Goal: Task Accomplishment & Management: Complete application form

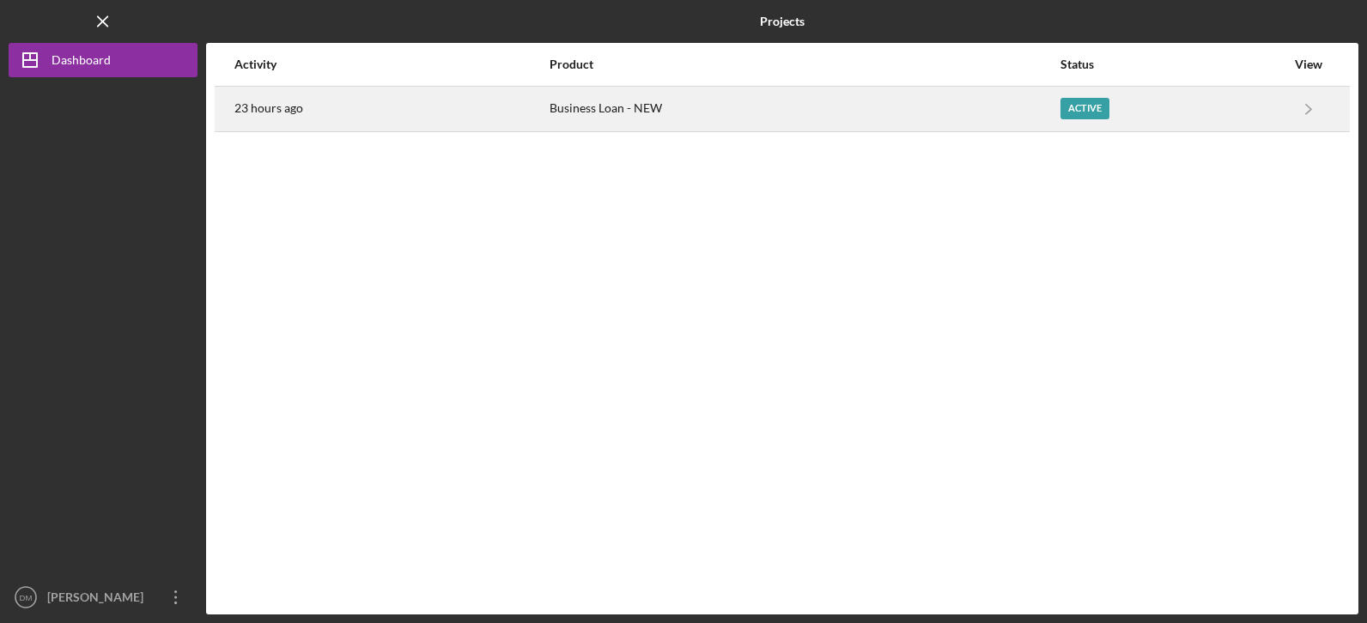
click at [555, 112] on div "Business Loan - NEW" at bounding box center [803, 109] width 509 height 43
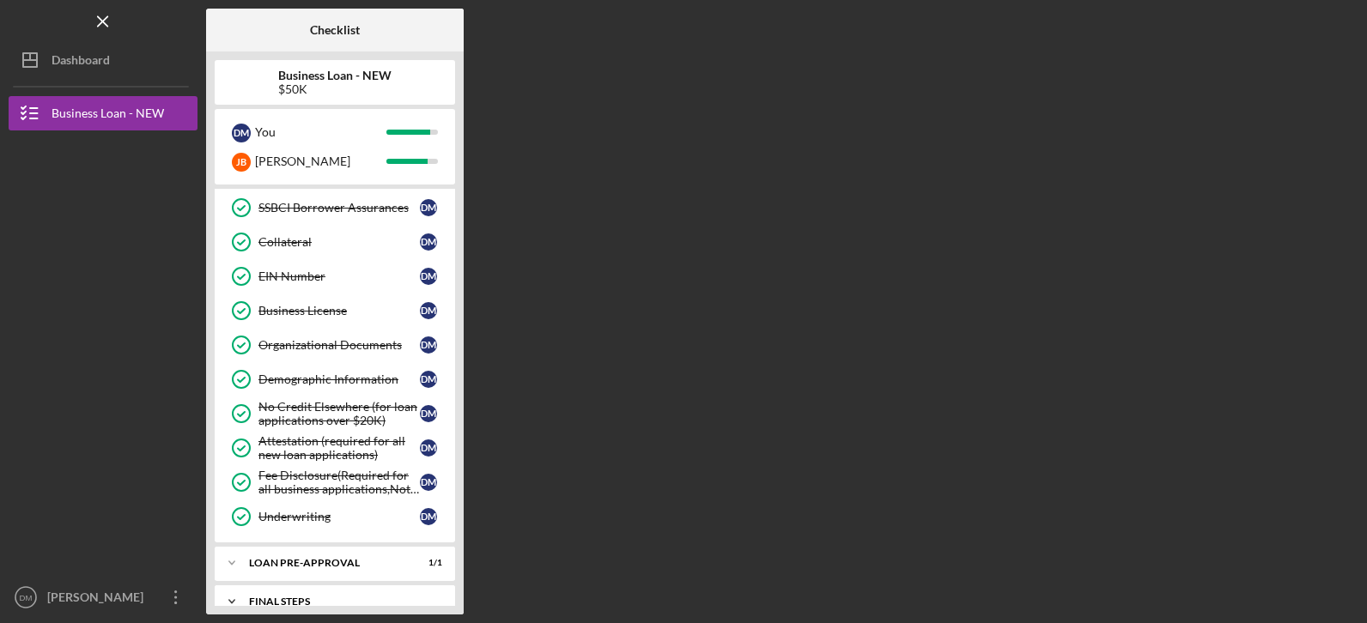
scroll to position [481, 0]
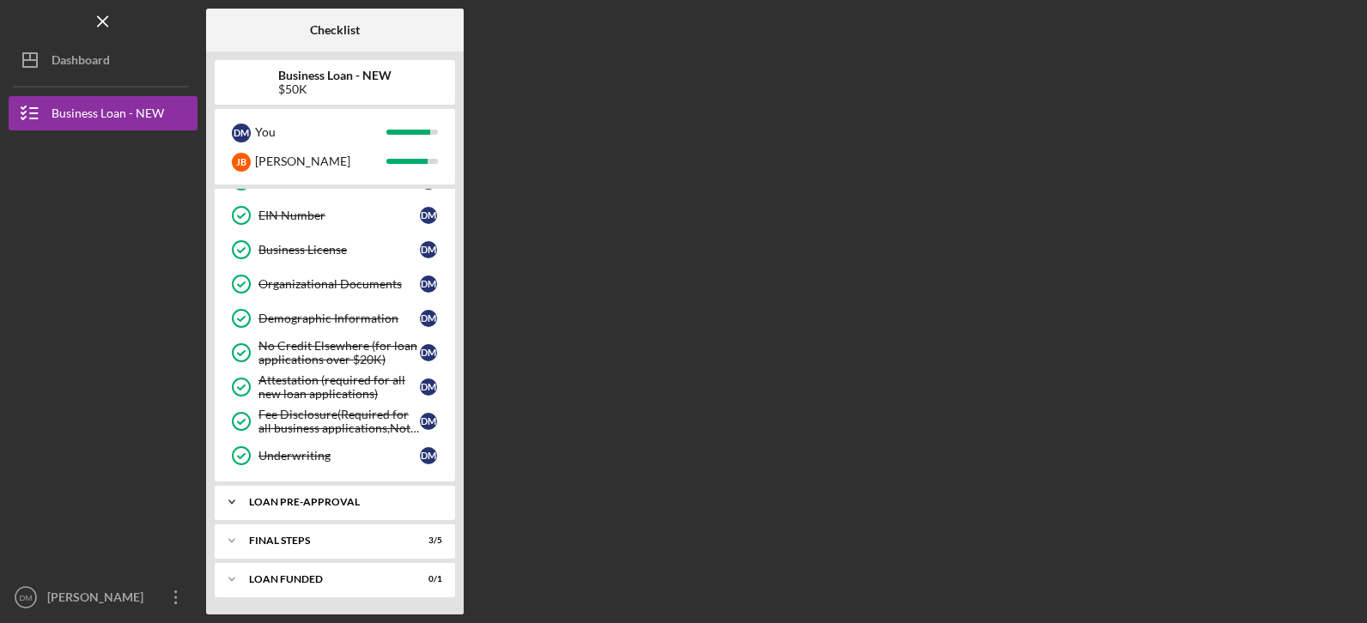
click at [233, 495] on icon "Icon/Expander" at bounding box center [232, 502] width 34 height 34
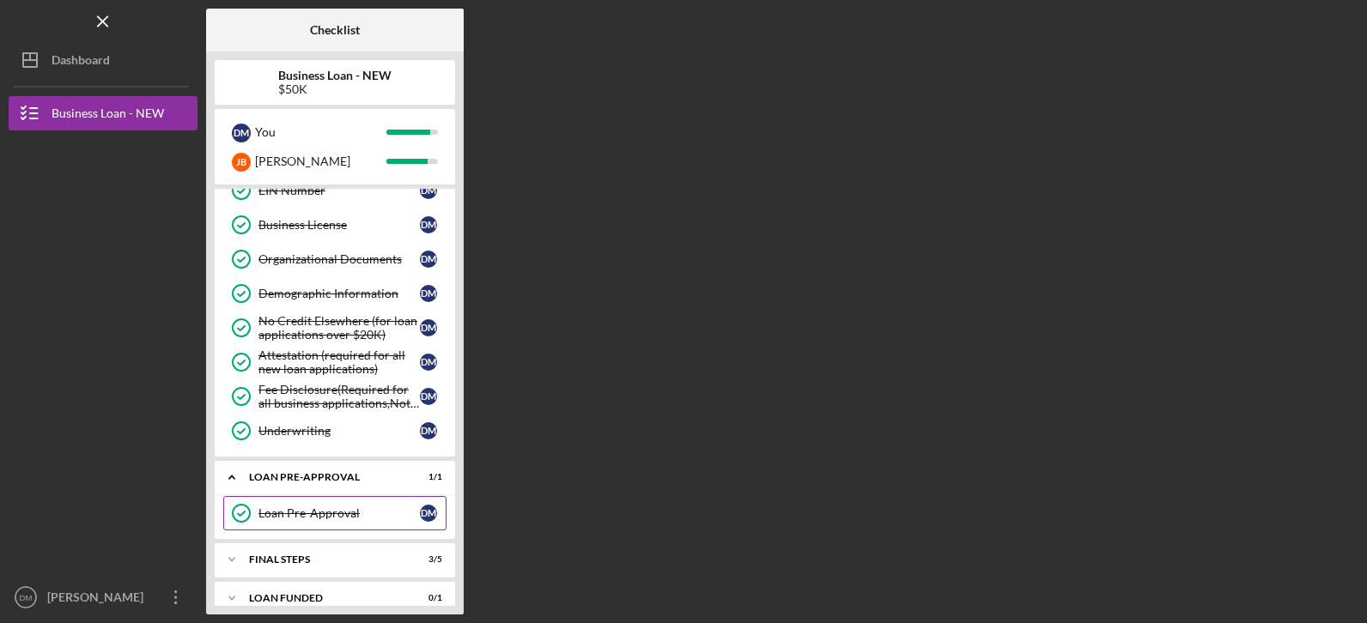
scroll to position [525, 0]
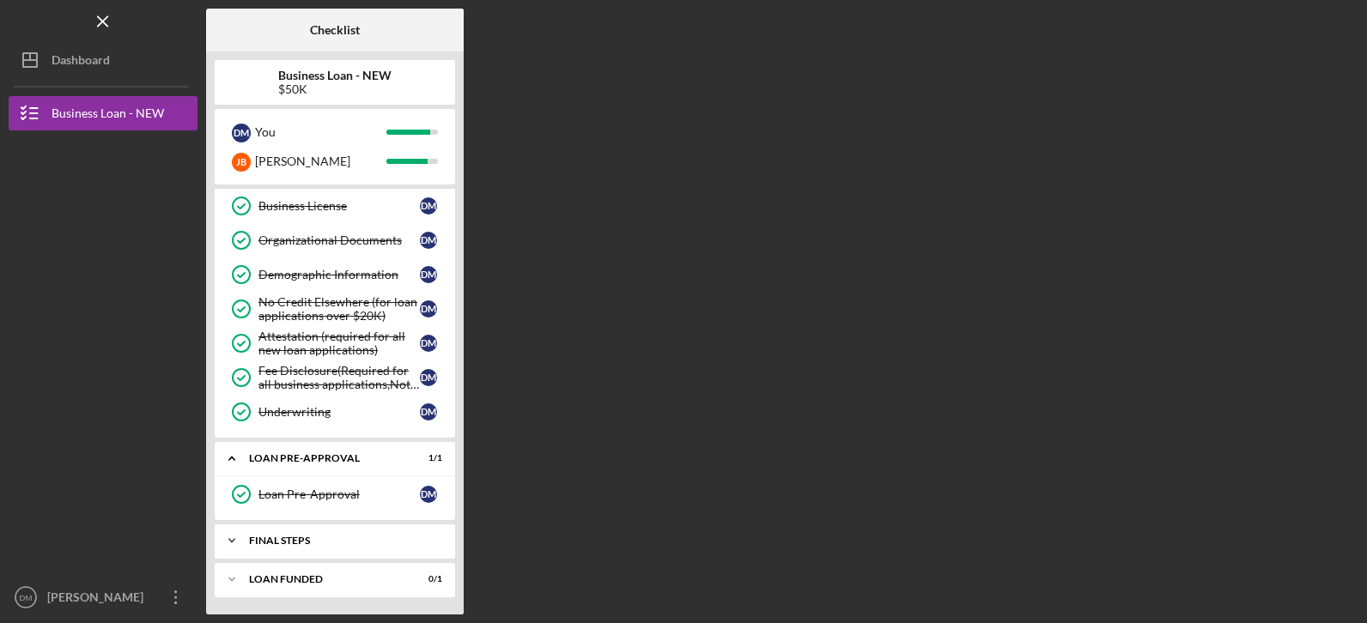
click at [231, 538] on icon "Icon/Expander" at bounding box center [232, 541] width 34 height 34
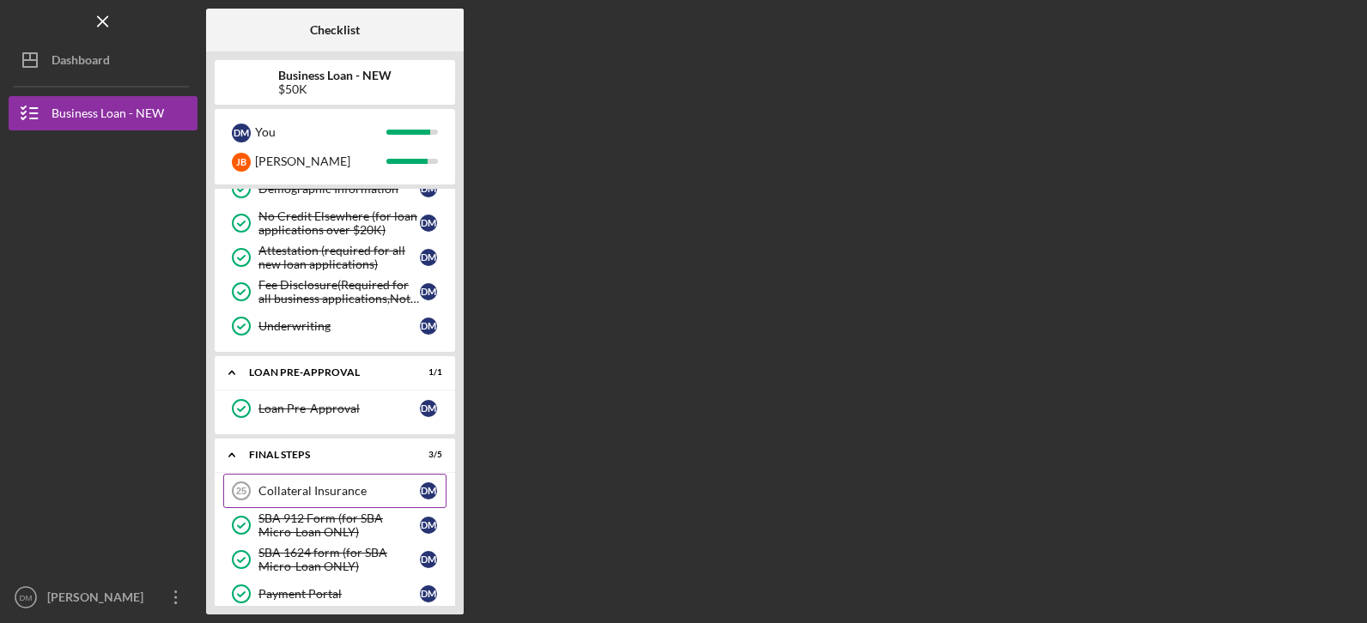
click at [301, 486] on div "Collateral Insurance" at bounding box center [338, 491] width 161 height 14
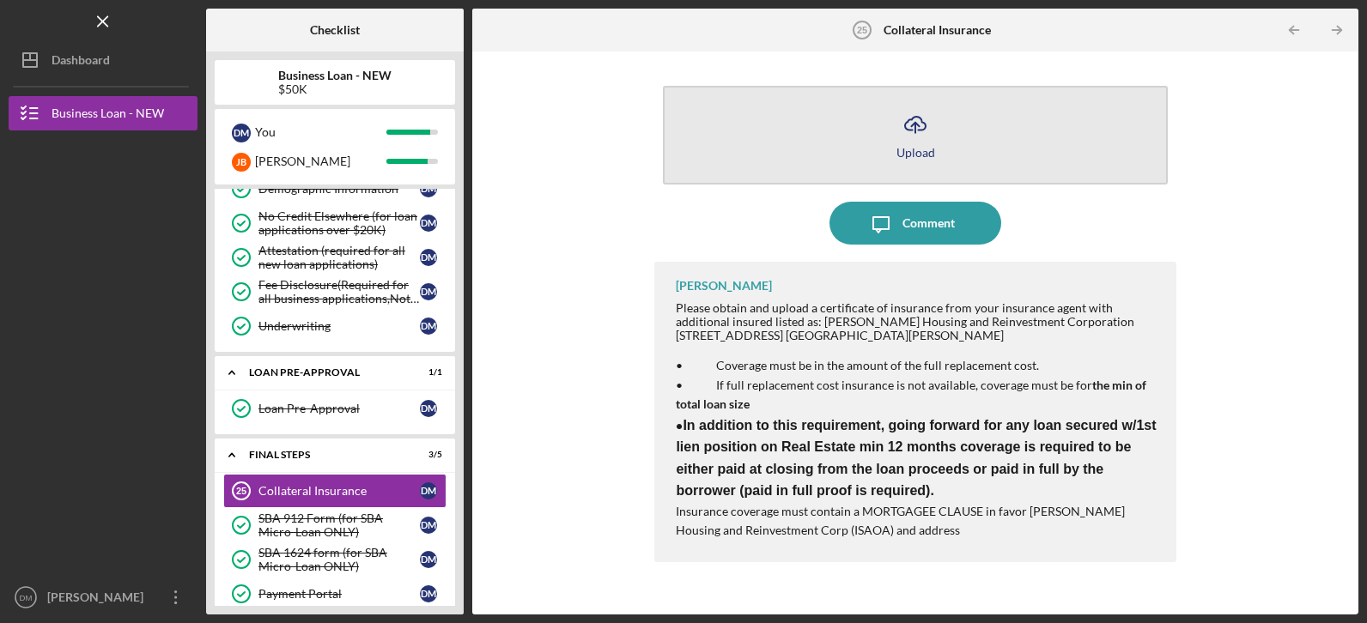
click at [924, 131] on icon "Icon/Upload" at bounding box center [915, 124] width 43 height 43
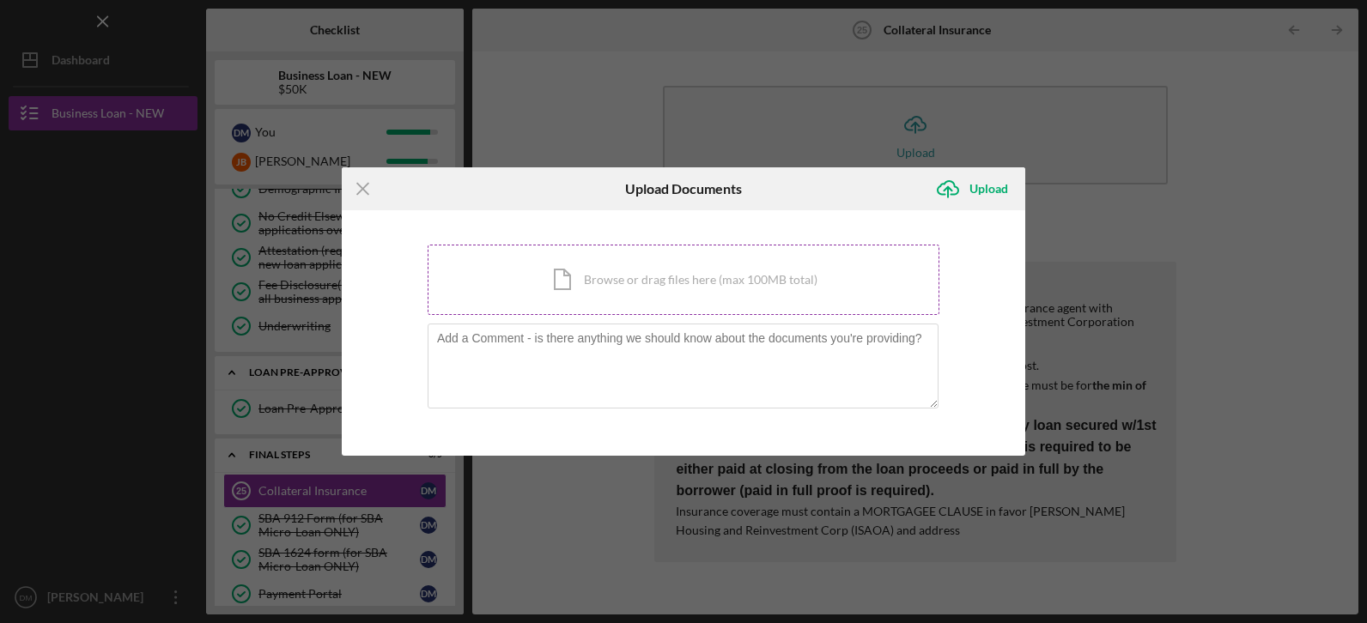
click at [588, 277] on div "Icon/Document Browse or drag files here (max 100MB total) Tap to choose files o…" at bounding box center [684, 280] width 512 height 70
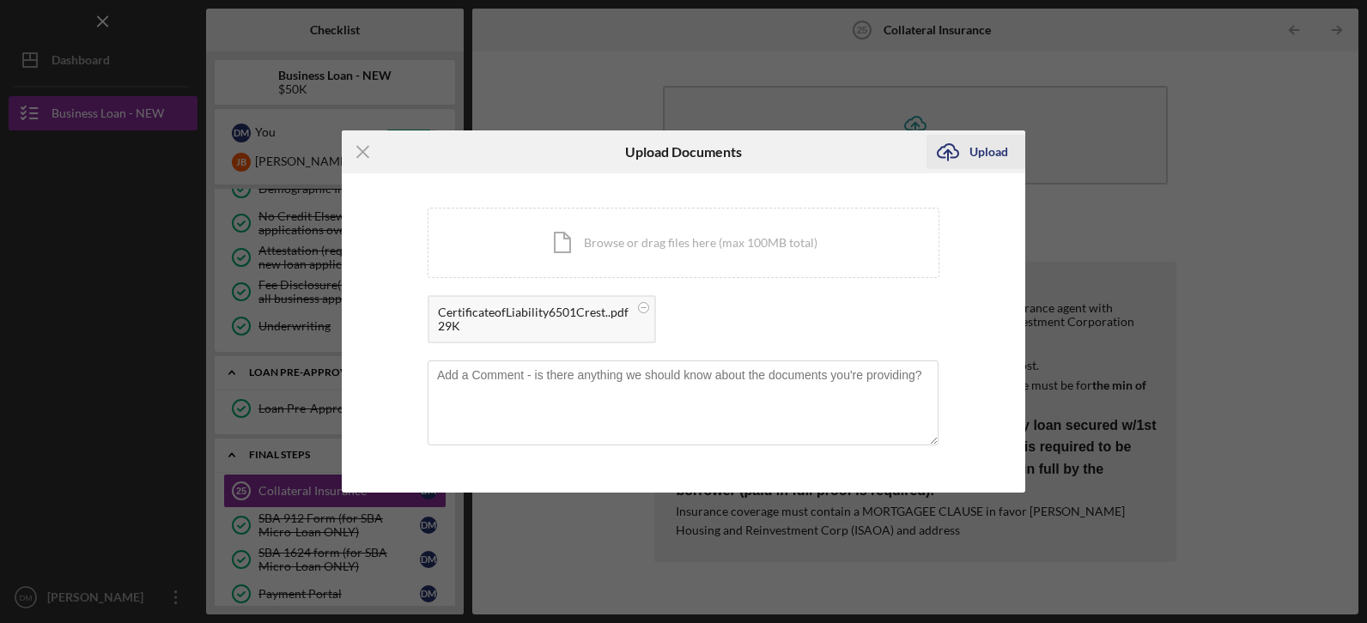
click at [980, 154] on div "Upload" at bounding box center [988, 152] width 39 height 34
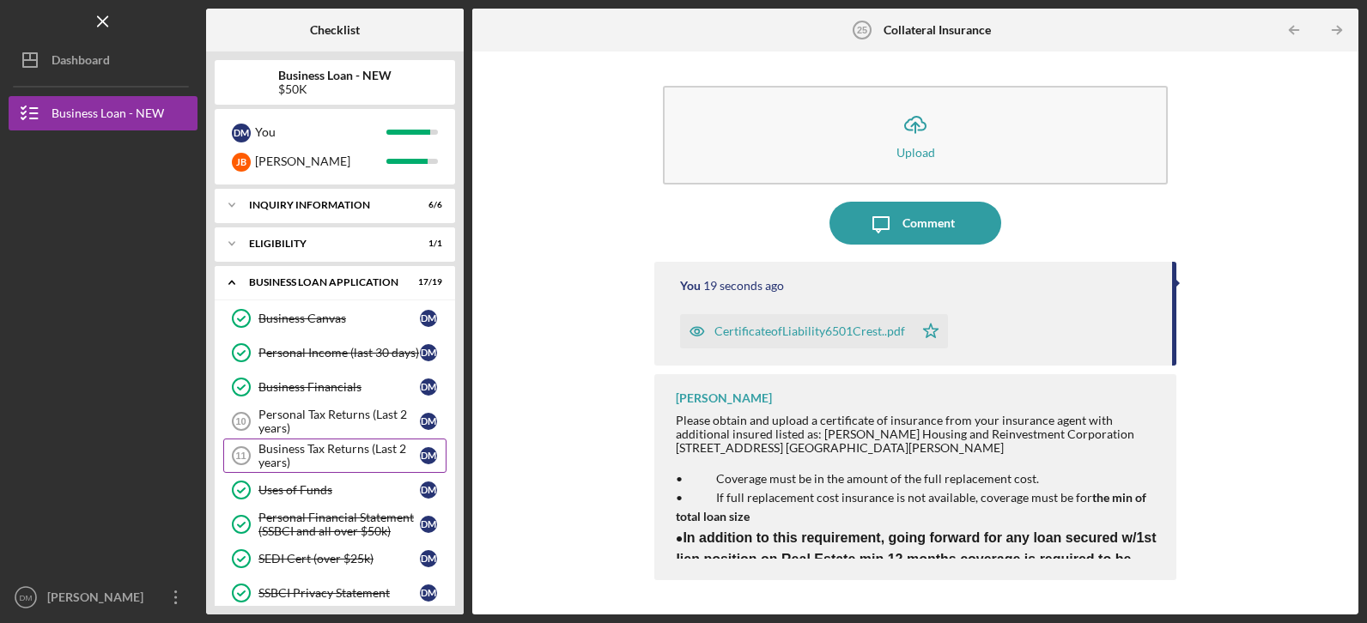
click at [288, 451] on div "Business Tax Returns (Last 2 years)" at bounding box center [338, 455] width 161 height 27
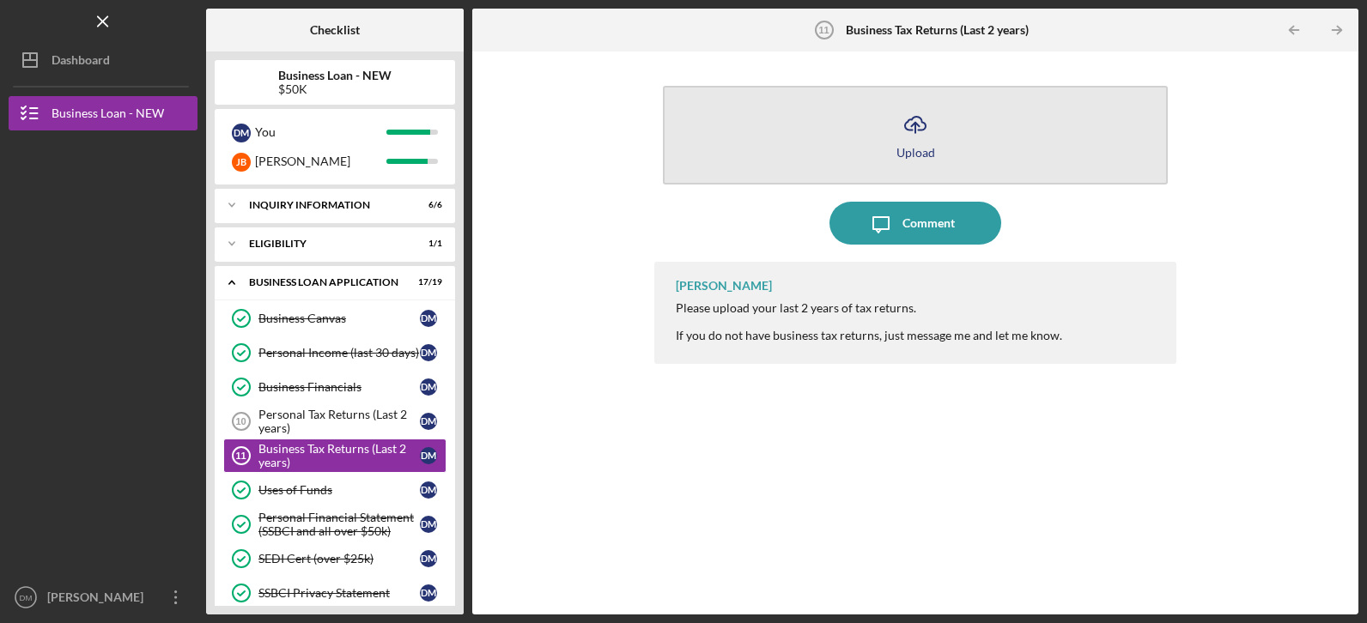
click at [920, 130] on icon "button" at bounding box center [915, 123] width 21 height 13
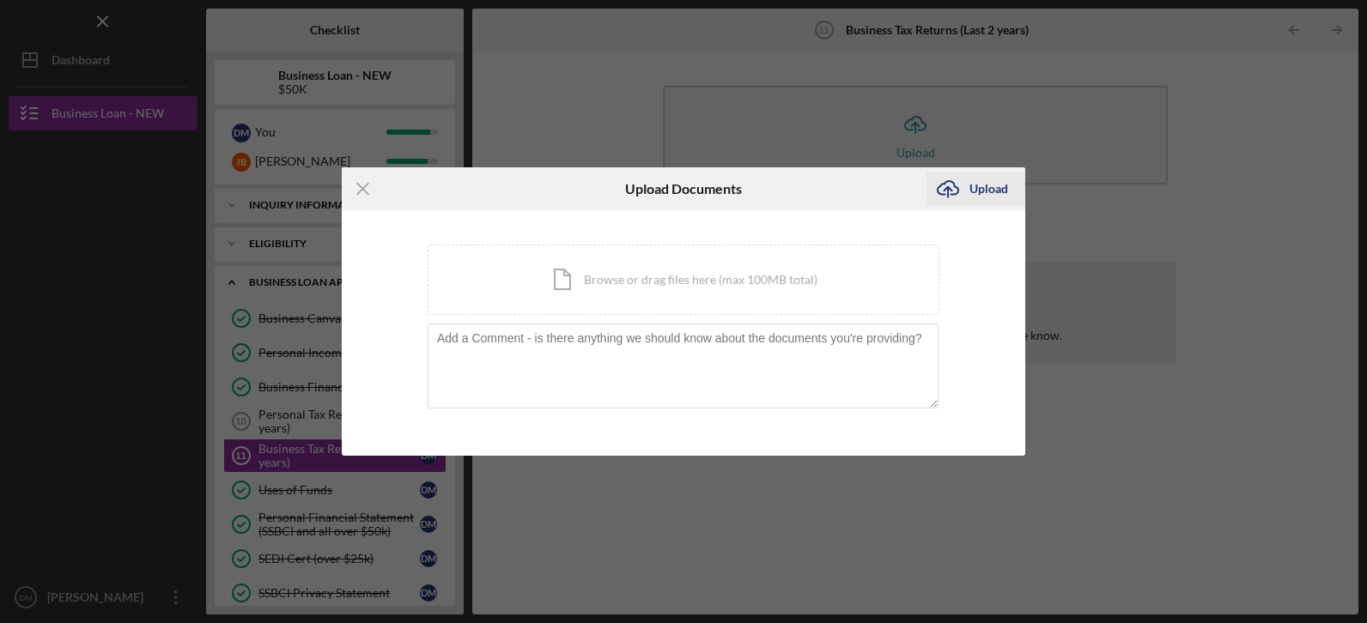
click at [974, 189] on div "Upload" at bounding box center [988, 189] width 39 height 34
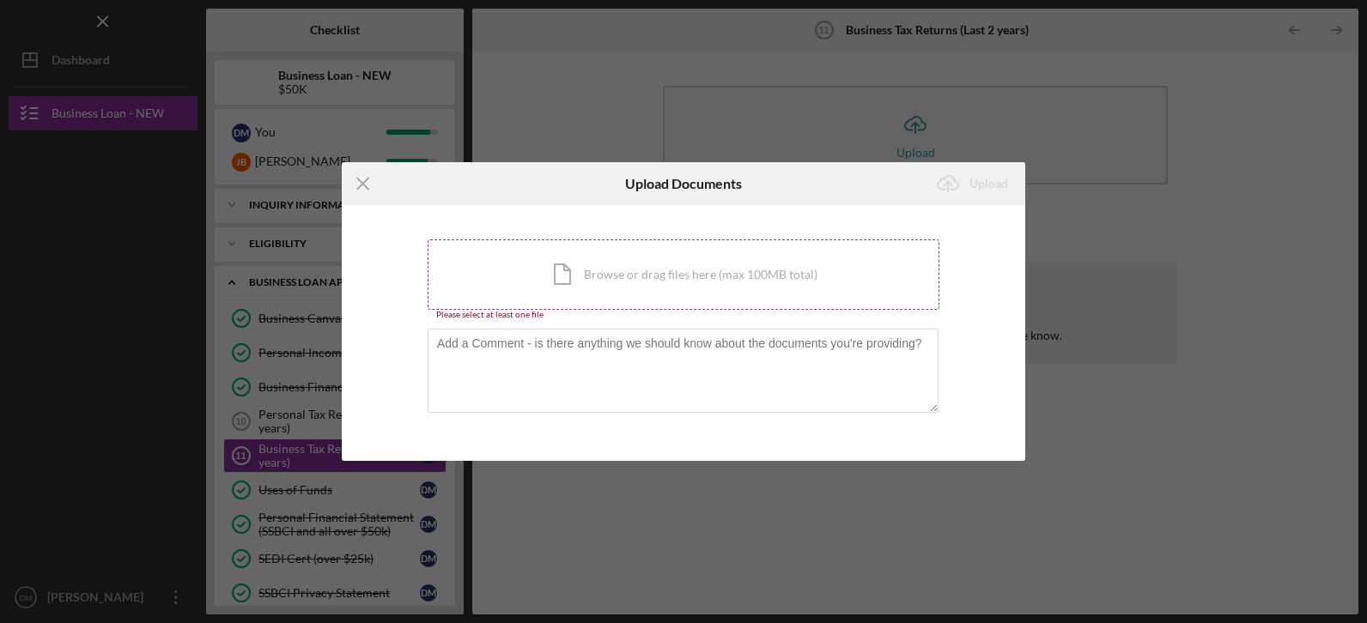
click at [592, 276] on div "Icon/Document Browse or drag files here (max 100MB total) Tap to choose files o…" at bounding box center [684, 275] width 512 height 70
